Goal: Task Accomplishment & Management: Manage account settings

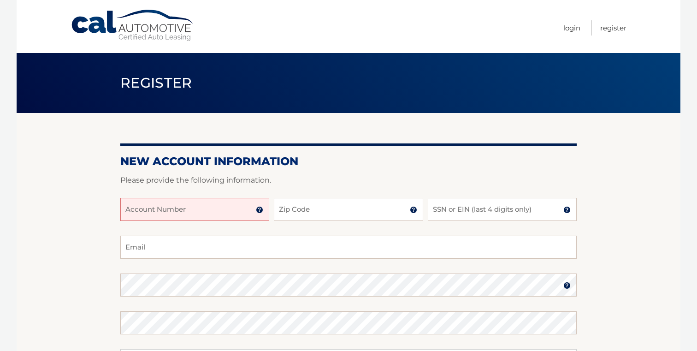
click at [160, 206] on input "Account Number" at bounding box center [194, 209] width 149 height 23
paste input "44455951615"
type input "44455951615"
click at [326, 217] on input "Zip Code" at bounding box center [348, 209] width 149 height 23
type input "33331"
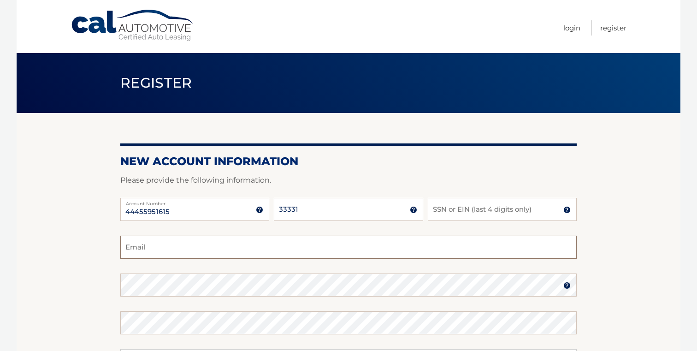
type input "andresvelezq@gmail.com"
click at [462, 211] on input "SSN or EIN (last 4 digits only)" at bounding box center [502, 209] width 149 height 23
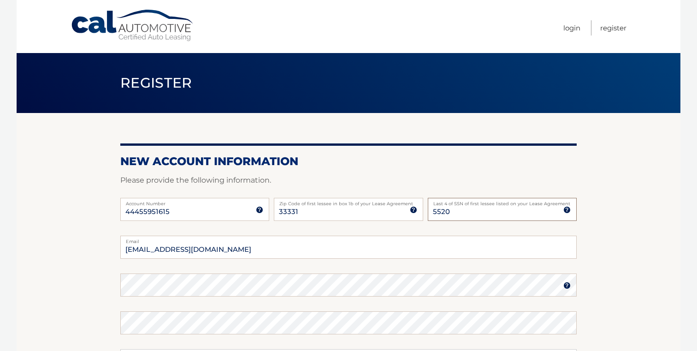
type input "5520"
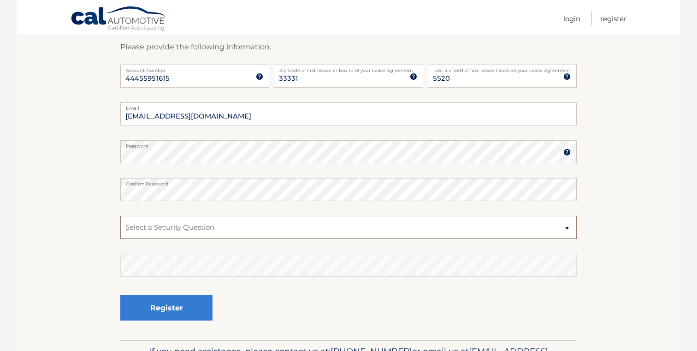
scroll to position [156, 0]
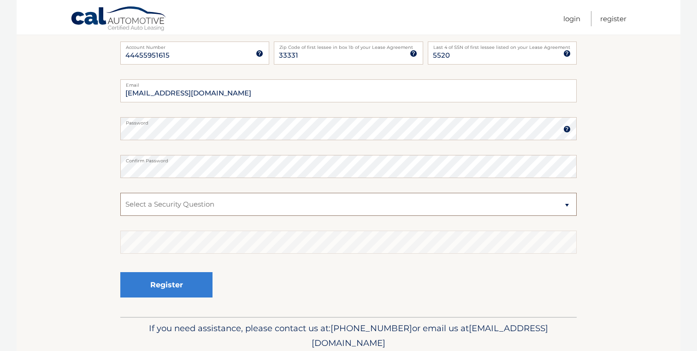
click at [164, 208] on select "Select a Security Question What was the name of your elementary school? What is…" at bounding box center [348, 204] width 456 height 23
select select "1"
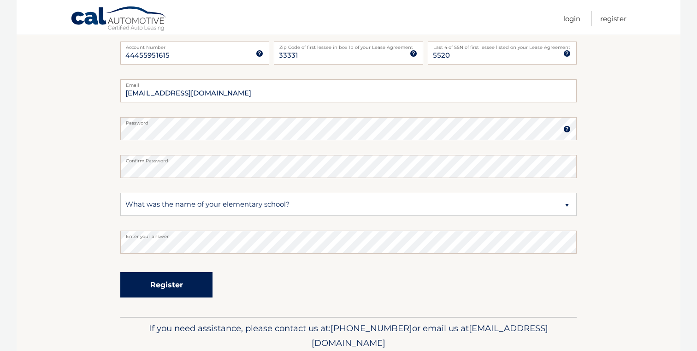
click at [191, 280] on button "Register" at bounding box center [166, 284] width 92 height 25
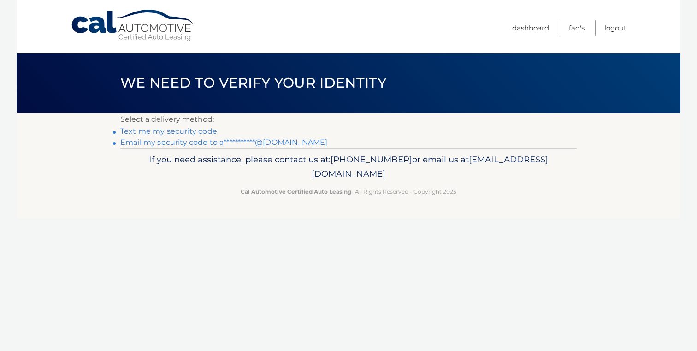
click at [169, 144] on link "**********" at bounding box center [223, 142] width 207 height 9
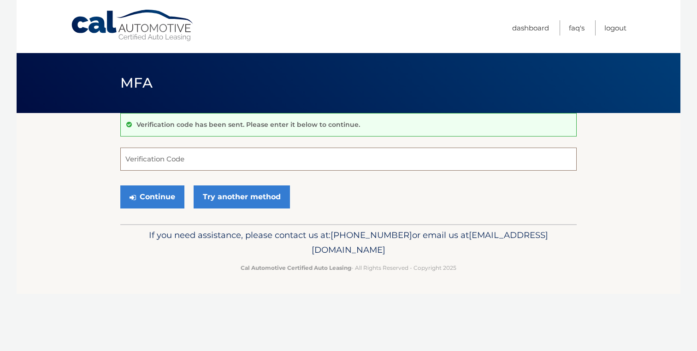
click at [166, 158] on input "Verification Code" at bounding box center [348, 158] width 456 height 23
click at [191, 158] on input "Verification Code" at bounding box center [348, 158] width 456 height 23
paste input "389347"
type input "389347"
click at [163, 201] on button "Continue" at bounding box center [152, 196] width 64 height 23
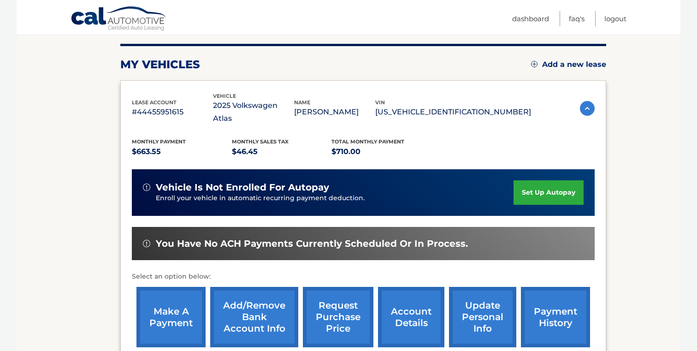
scroll to position [111, 0]
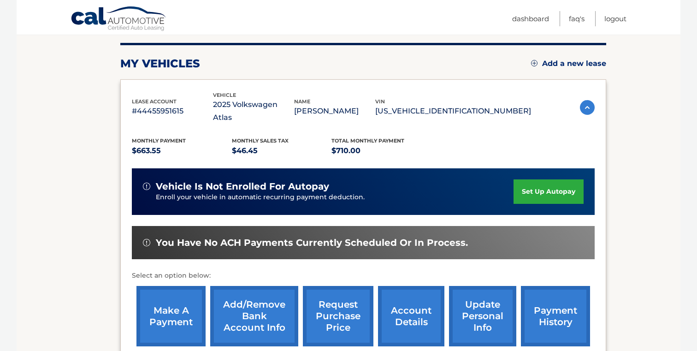
click at [557, 189] on link "set up autopay" at bounding box center [548, 191] width 70 height 24
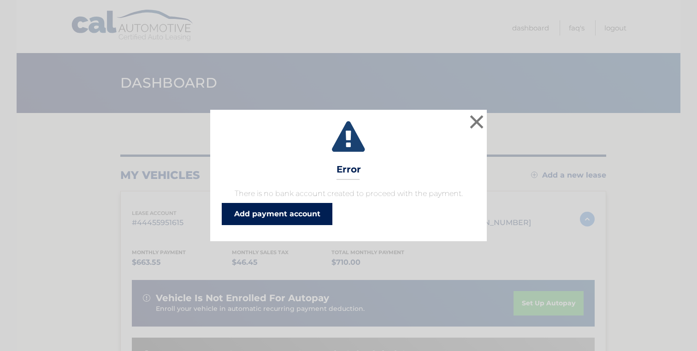
click at [281, 214] on link "Add payment account" at bounding box center [277, 214] width 111 height 22
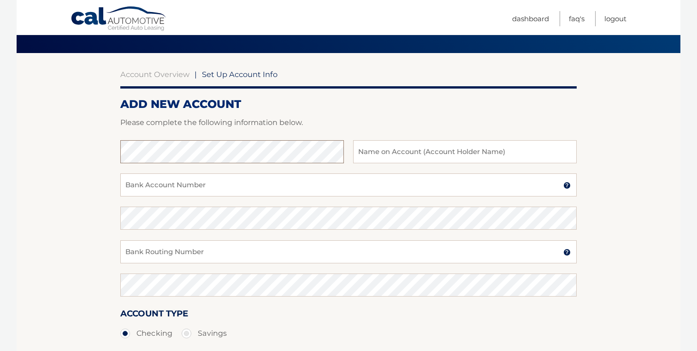
scroll to position [57, 0]
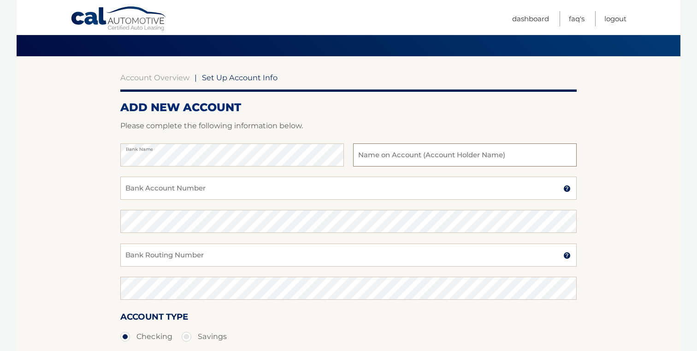
click at [392, 160] on input "text" at bounding box center [464, 154] width 223 height 23
type input "[PERSON_NAME] [PERSON_NAME]"
click at [164, 189] on input "Bank Account Number" at bounding box center [348, 187] width 456 height 23
paste input "898085878977"
type input "898085878977"
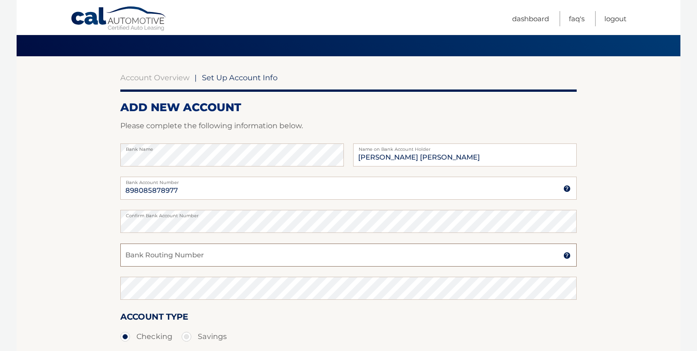
click at [170, 259] on input "Bank Routing Number" at bounding box center [348, 254] width 456 height 23
click at [164, 254] on input "Bank Routing Number" at bounding box center [348, 254] width 456 height 23
paste input "063100277"
type input "063100277"
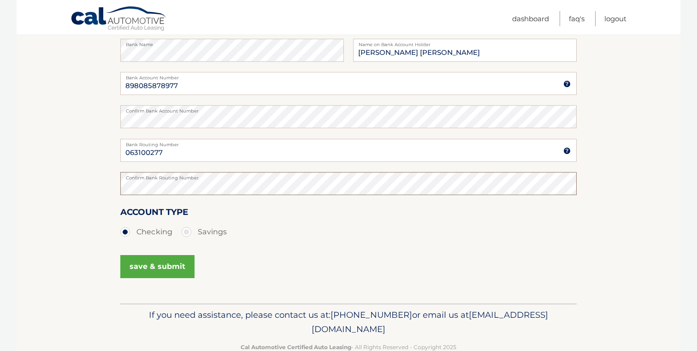
scroll to position [164, 0]
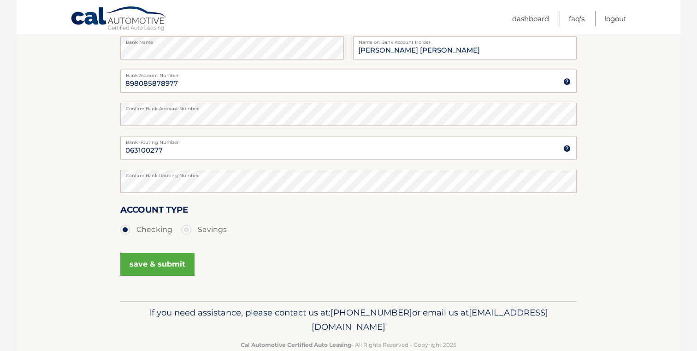
click at [158, 262] on button "save & submit" at bounding box center [157, 263] width 74 height 23
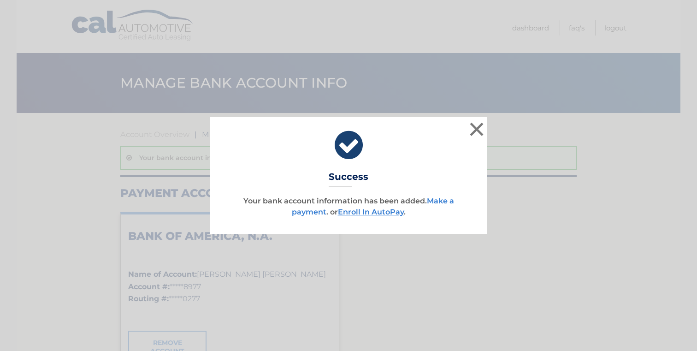
click at [442, 201] on link "Make a payment" at bounding box center [373, 206] width 162 height 20
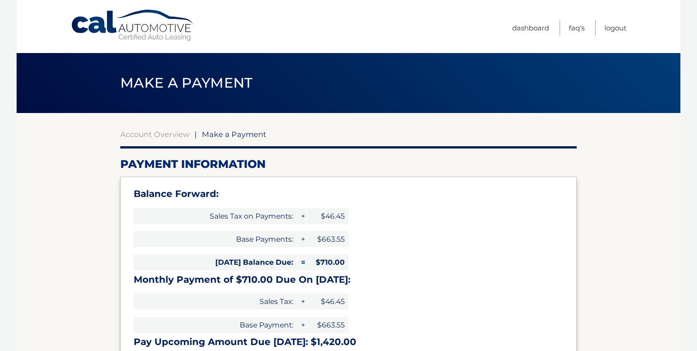
select select "NTlmYjljNjEtNDQwMS00MmIzLTg4NDgtYWNjZTIxYWFiN2Uw"
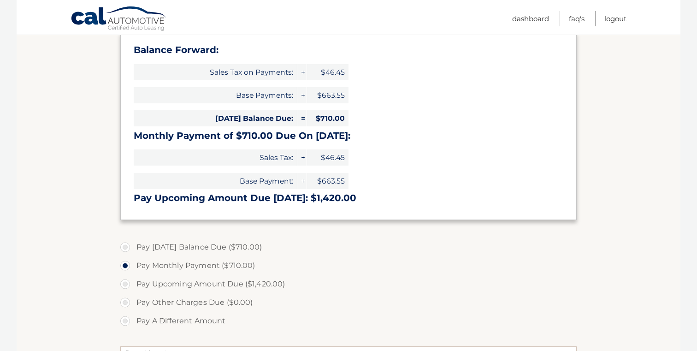
scroll to position [149, 0]
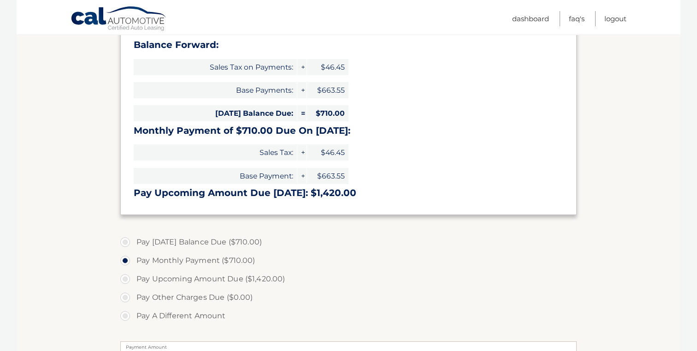
click at [129, 281] on label "Pay Upcoming Amount Due ($1,420.00)" at bounding box center [348, 279] width 456 height 18
click at [129, 281] on input "Pay Upcoming Amount Due ($1,420.00)" at bounding box center [128, 277] width 9 height 15
radio input "true"
type input "1420.00"
click at [129, 261] on label "Pay Monthly Payment ($710.00)" at bounding box center [348, 260] width 456 height 18
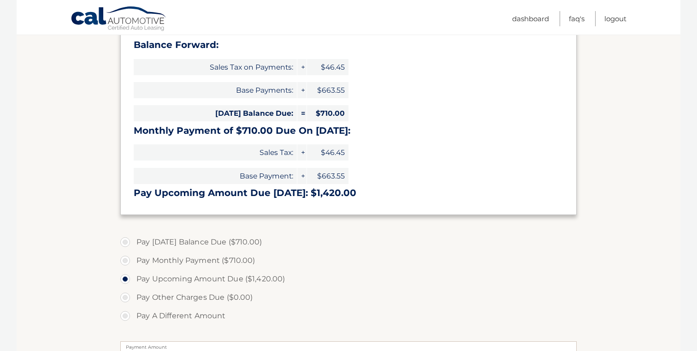
click at [129, 261] on input "Pay Monthly Payment ($710.00)" at bounding box center [128, 258] width 9 height 15
radio input "true"
type input "710.00"
click at [127, 279] on label "Pay Upcoming Amount Due ($1,420.00)" at bounding box center [348, 279] width 456 height 18
click at [127, 279] on input "Pay Upcoming Amount Due ($1,420.00)" at bounding box center [128, 277] width 9 height 15
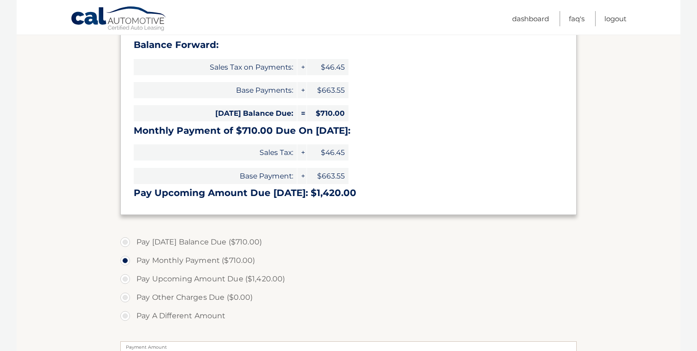
radio input "true"
type input "1420.00"
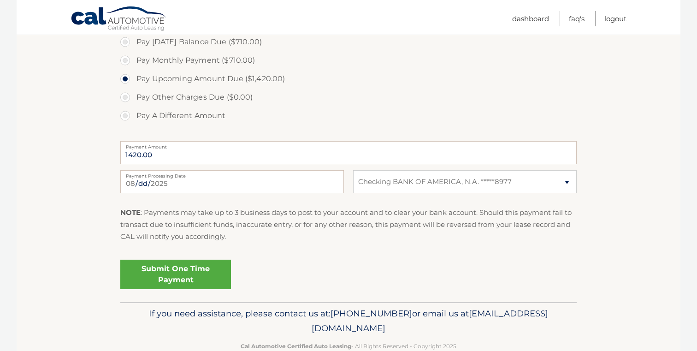
scroll to position [369, 0]
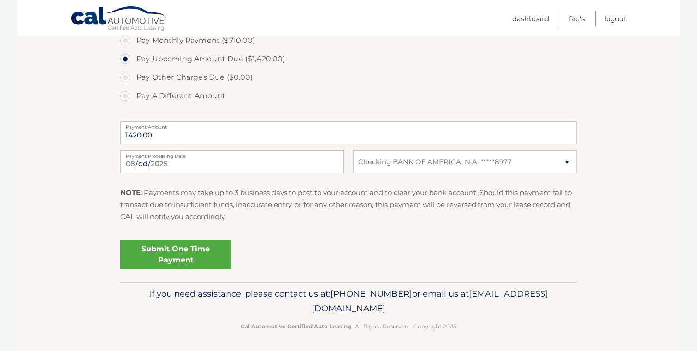
click at [183, 254] on link "Submit One Time Payment" at bounding box center [175, 254] width 111 height 29
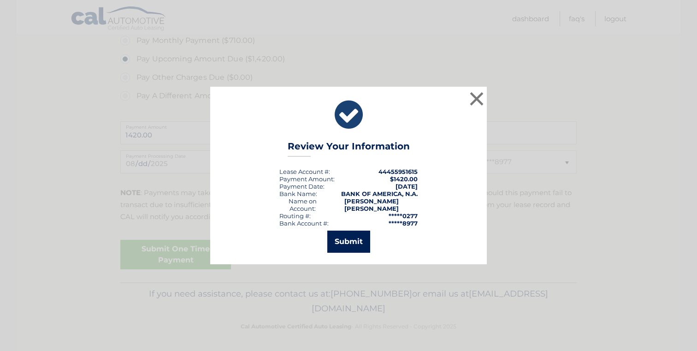
click at [348, 245] on button "Submit" at bounding box center [348, 241] width 43 height 22
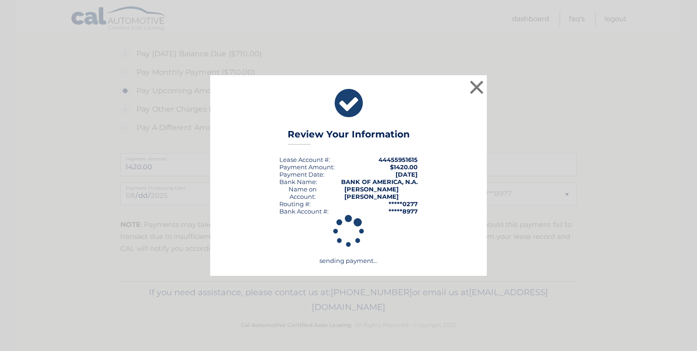
scroll to position [337, 0]
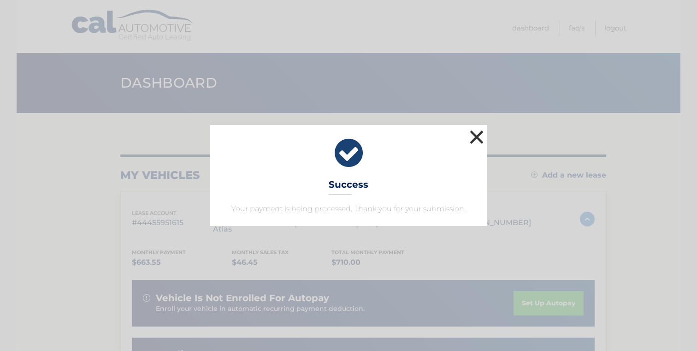
click at [478, 142] on button "×" at bounding box center [476, 137] width 18 height 18
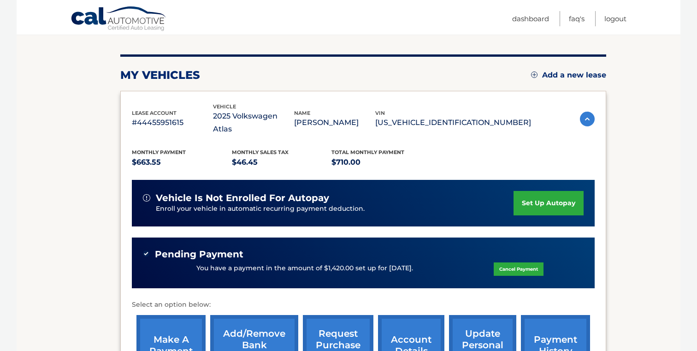
scroll to position [113, 0]
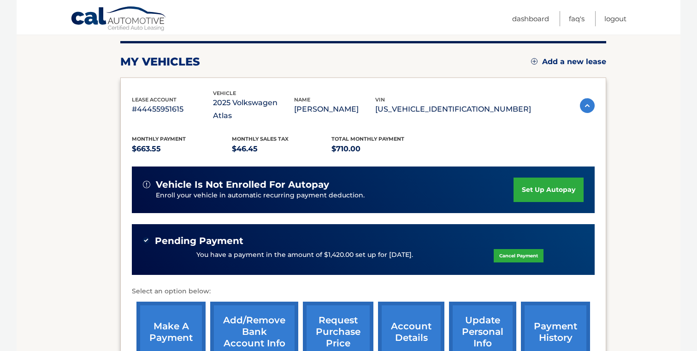
click at [552, 189] on link "set up autopay" at bounding box center [548, 189] width 70 height 24
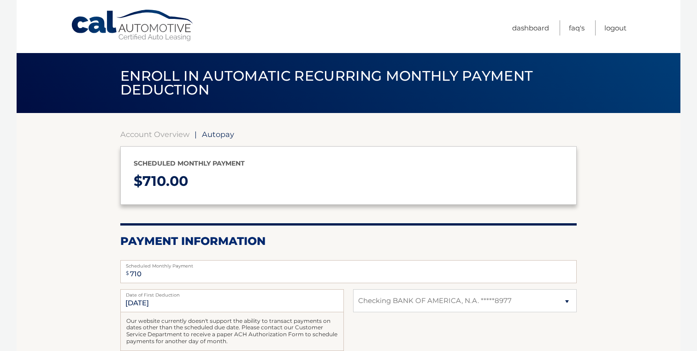
select select "NTlmYjljNjEtNDQwMS00MmIzLTg4NDgtYWNjZTIxYWFiN2Uw"
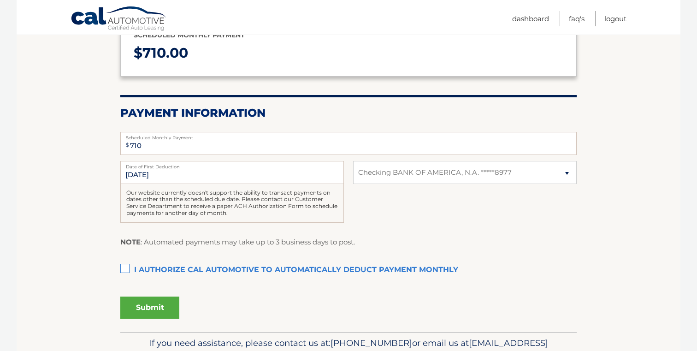
scroll to position [130, 0]
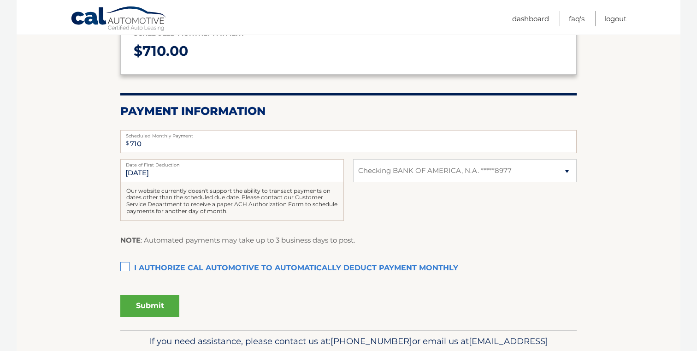
click at [126, 266] on label "I authorize cal automotive to automatically deduct payment monthly This checkbo…" at bounding box center [348, 268] width 456 height 18
click at [0, 0] on input "I authorize cal automotive to automatically deduct payment monthly This checkbo…" at bounding box center [0, 0] width 0 height 0
click at [156, 176] on input "9/1/2025" at bounding box center [231, 170] width 223 height 23
click at [141, 175] on input "9/1/2025" at bounding box center [231, 170] width 223 height 23
click at [154, 308] on button "Submit" at bounding box center [149, 305] width 59 height 22
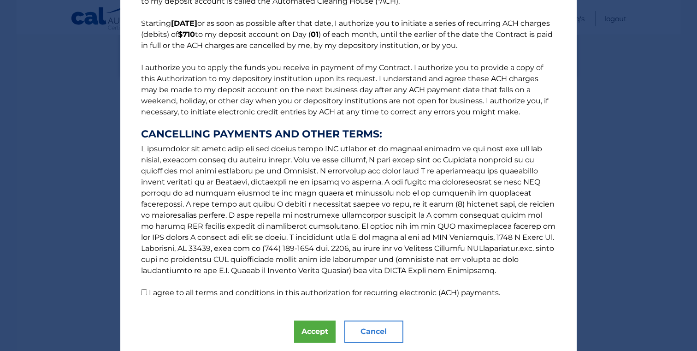
scroll to position [95, 0]
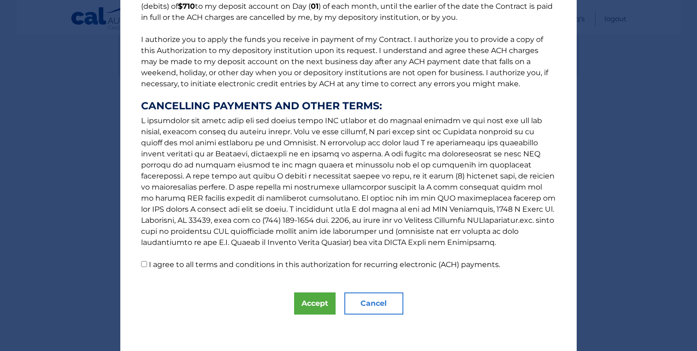
click at [146, 266] on input "I agree to all terms and conditions in this authorization for recurring electro…" at bounding box center [144, 264] width 6 height 6
checkbox input "true"
click at [308, 305] on button "Accept" at bounding box center [314, 303] width 41 height 22
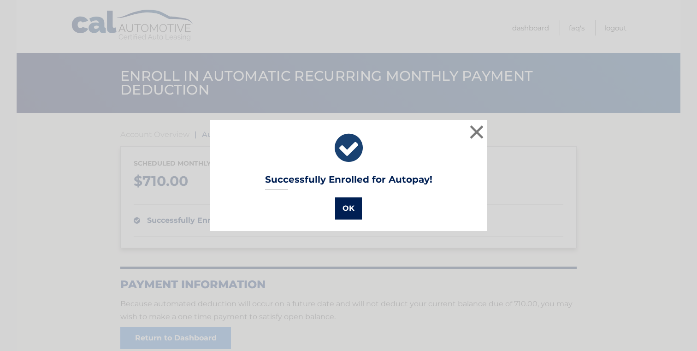
click at [349, 208] on button "OK" at bounding box center [348, 208] width 27 height 22
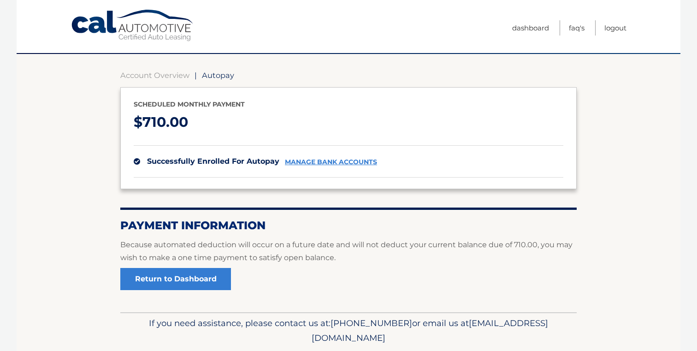
scroll to position [90, 0]
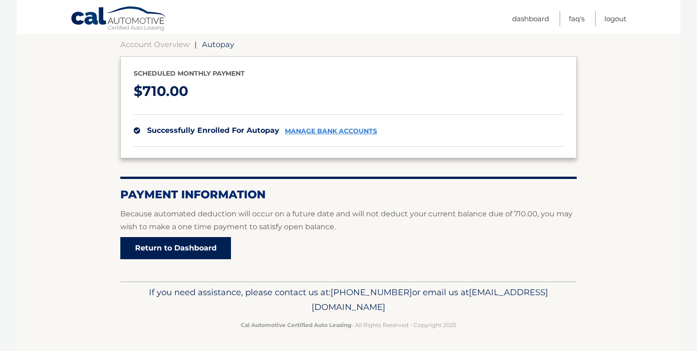
click at [182, 246] on link "Return to Dashboard" at bounding box center [175, 248] width 111 height 22
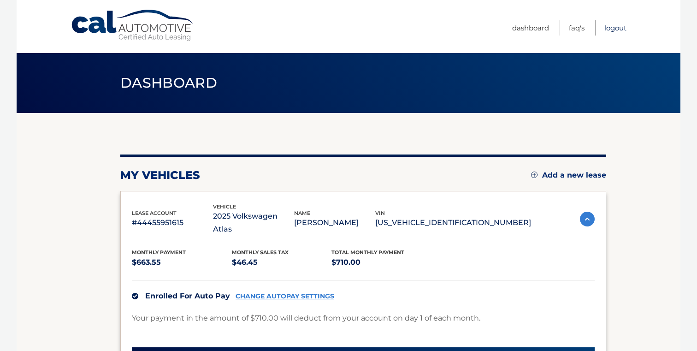
click at [611, 30] on link "Logout" at bounding box center [615, 27] width 22 height 15
